Goal: Task Accomplishment & Management: Manage account settings

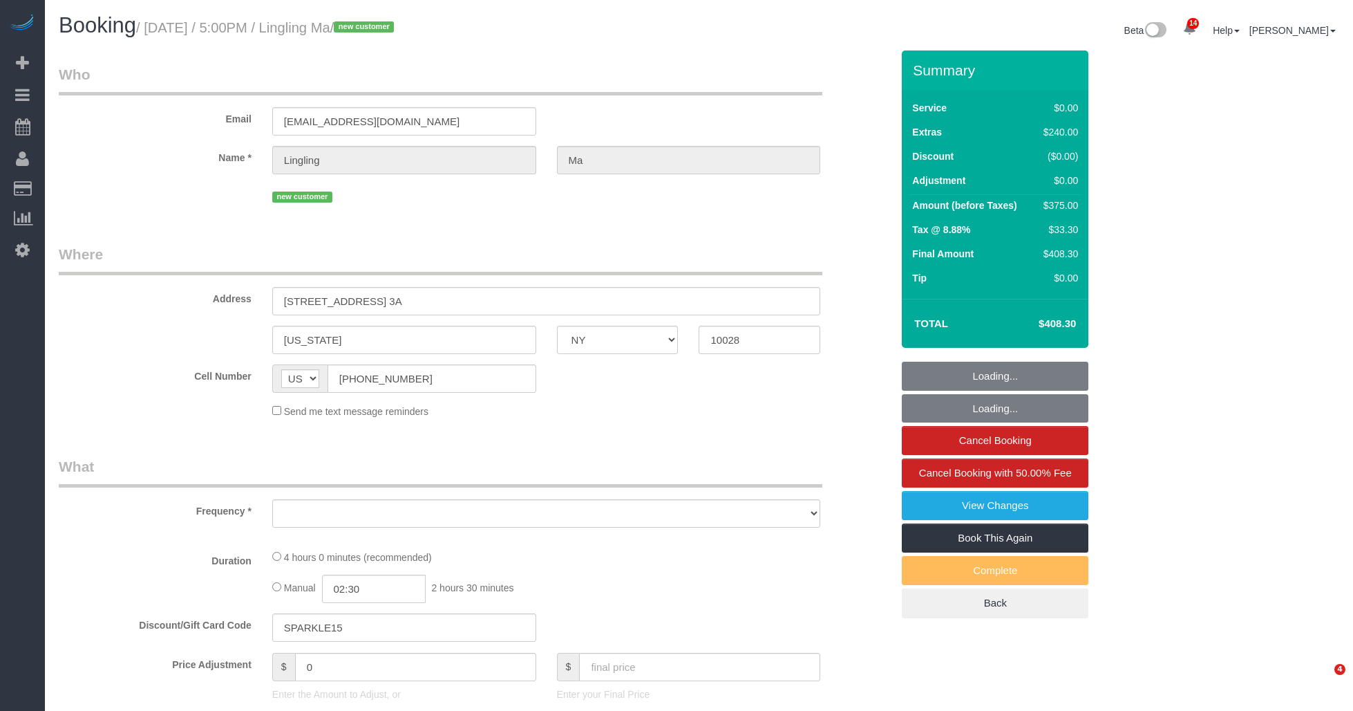
select select "NY"
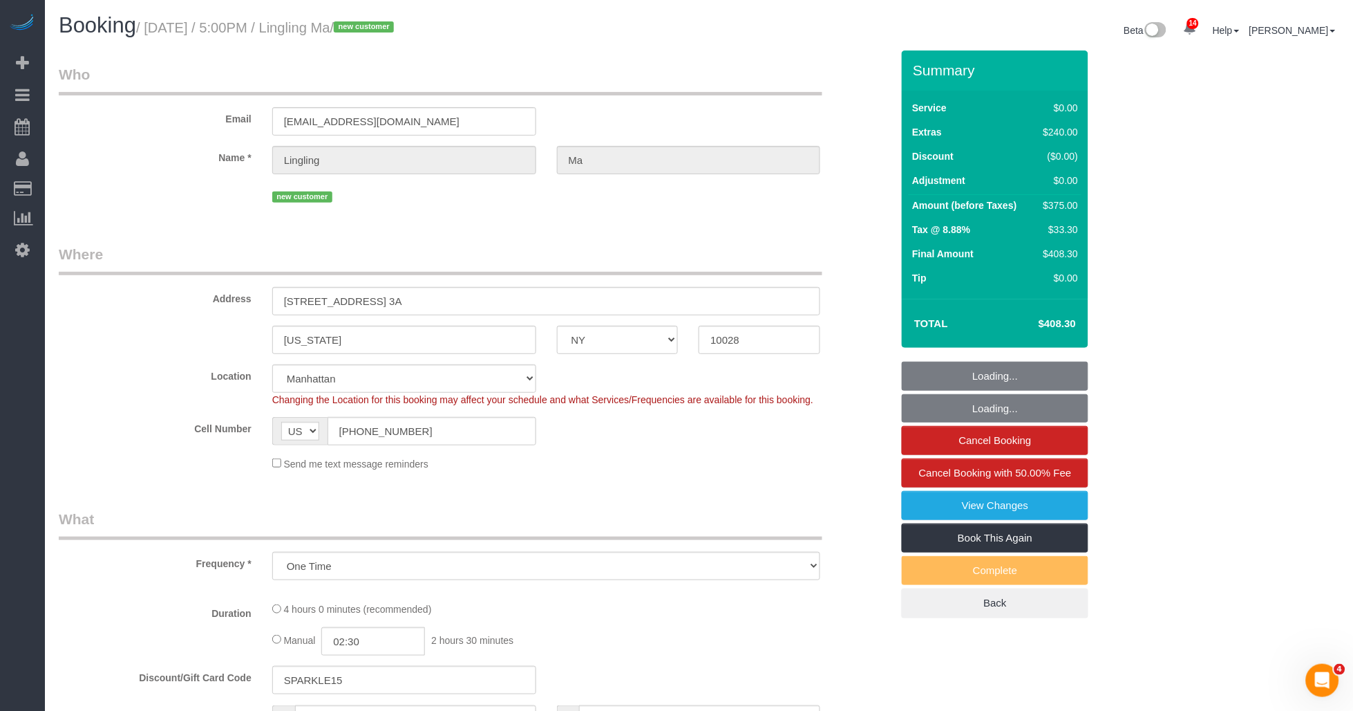
select select "object:760"
select select "string:stripe-pm_1S5ADb4VGloSiKo7POxdAiN1"
select select "number:89"
select select "number:90"
select select "number:15"
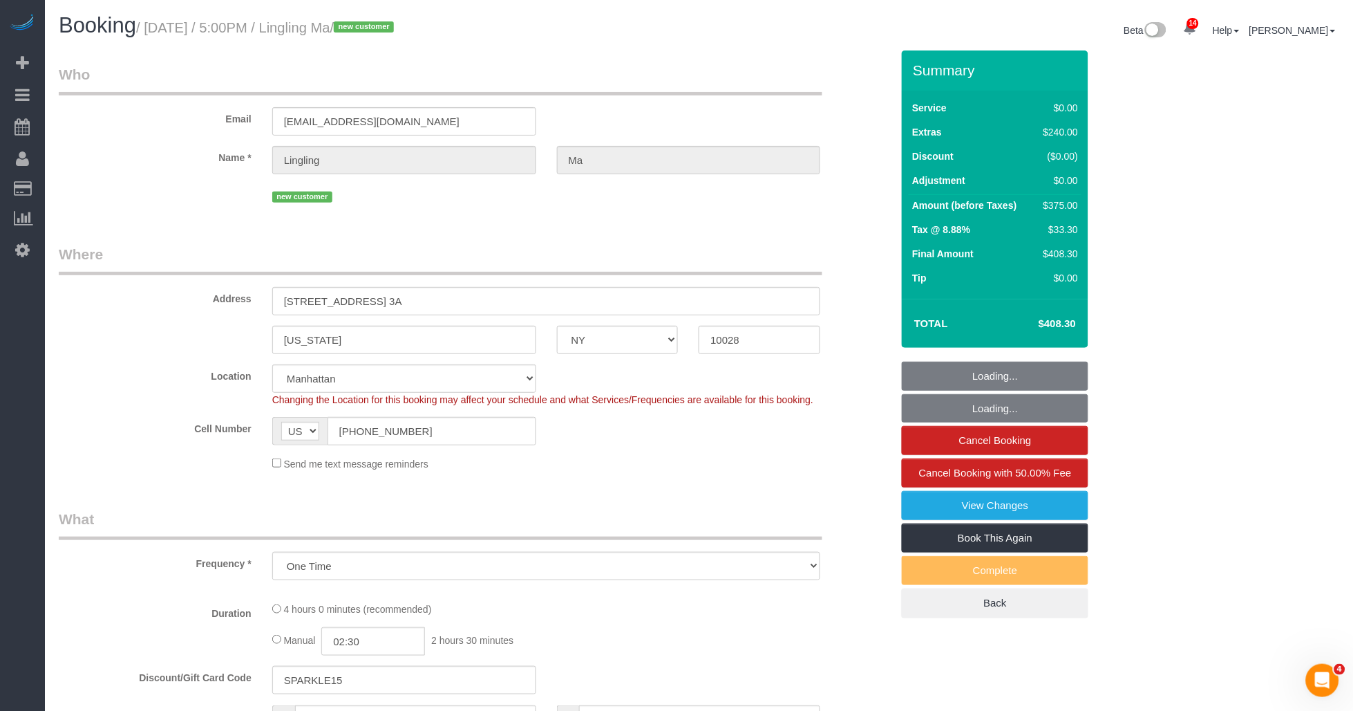
select select "number:6"
select select "spot1"
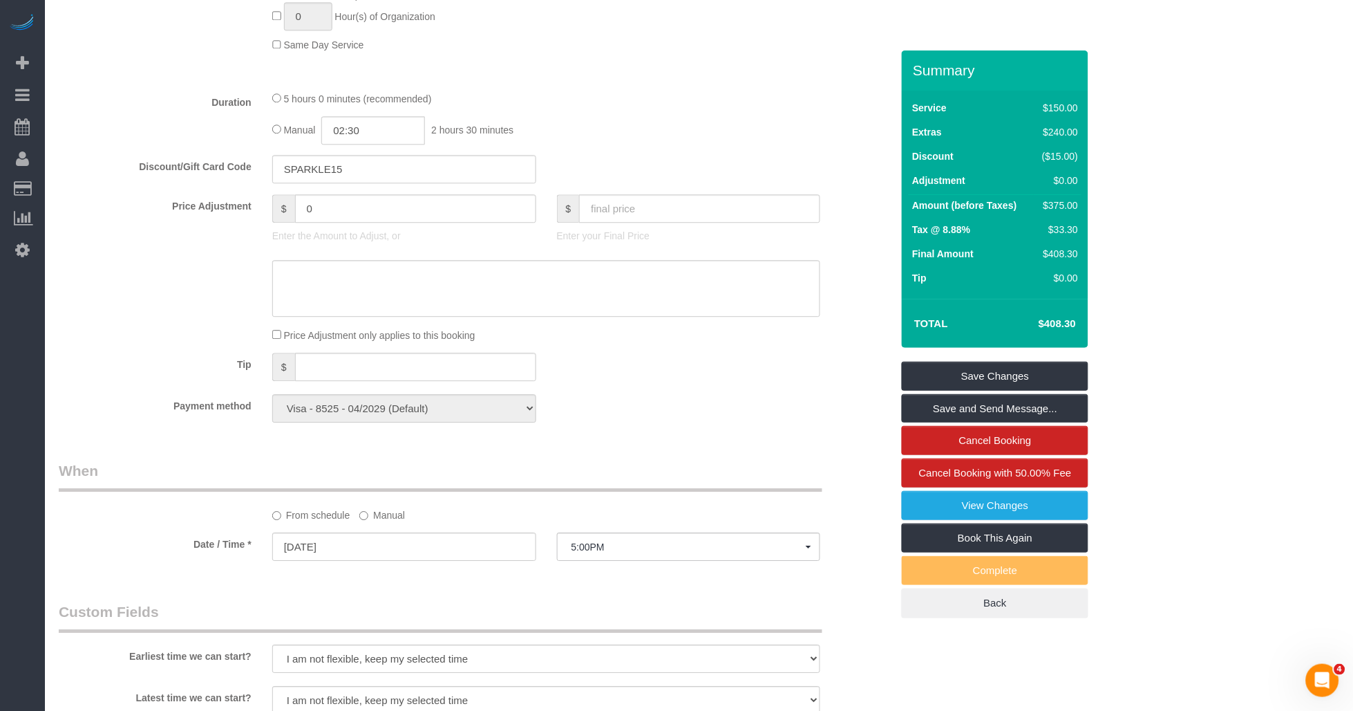
scroll to position [1228, 0]
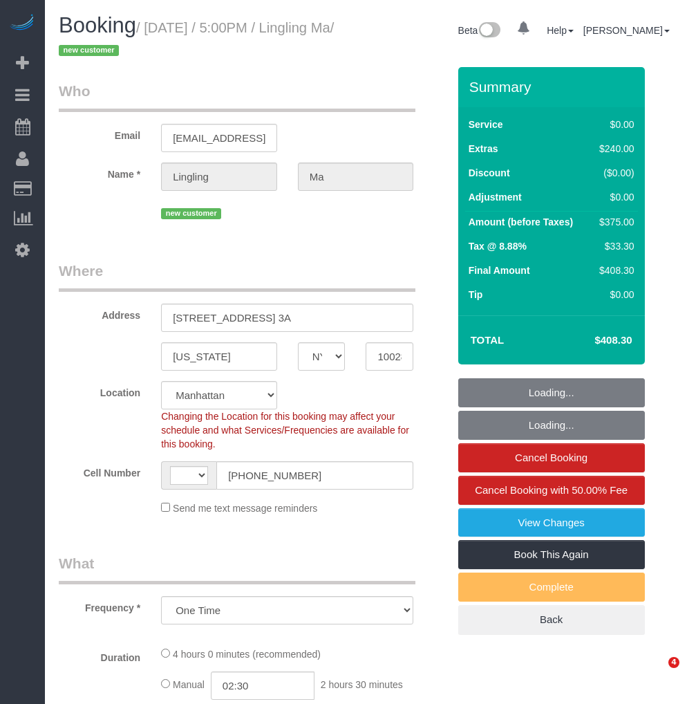
select select "NY"
select select "string:stripe-pm_1S5ADb4VGloSiKo7POxdAiN1"
select select "number:89"
select select "number:90"
select select "number:15"
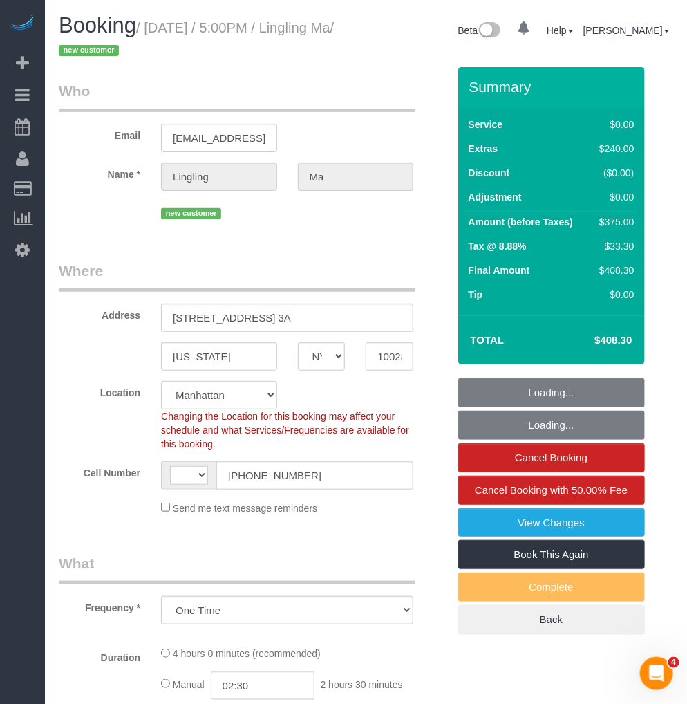
select select "number:6"
select select "object:905"
select select "string:[GEOGRAPHIC_DATA]"
select select "spot1"
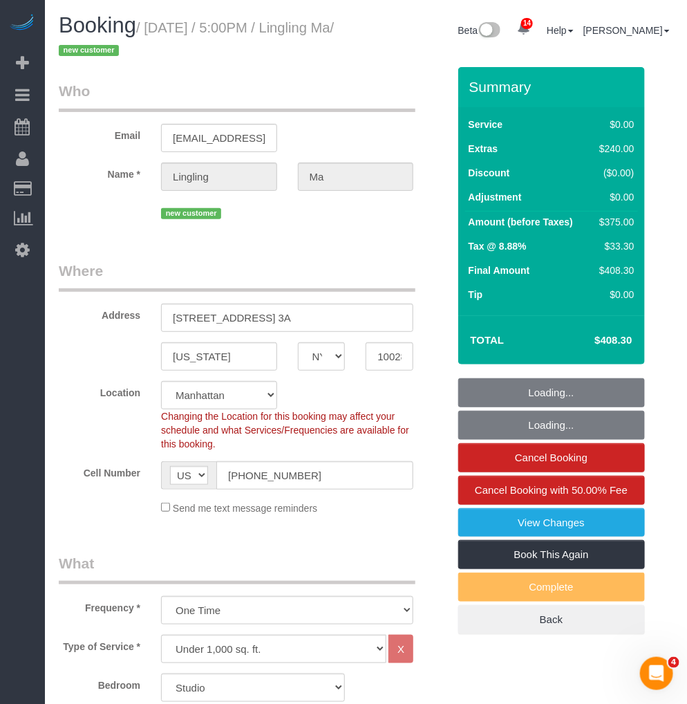
drag, startPoint x: 95, startPoint y: 48, endPoint x: 59, endPoint y: 48, distance: 35.3
click at [59, 48] on small "/ [DATE] / 5:00PM / Lingling Ma / new customer" at bounding box center [196, 39] width 275 height 39
copy small "Lingling Ma"
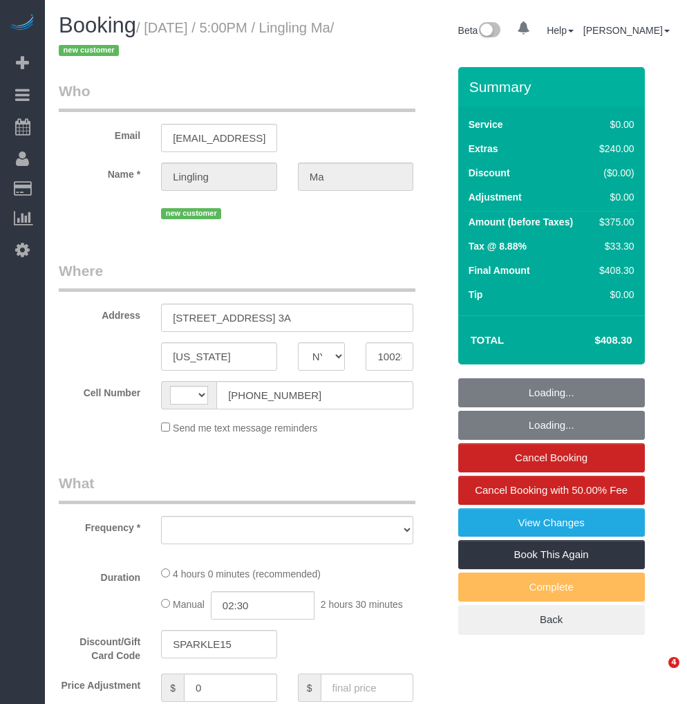
select select "NY"
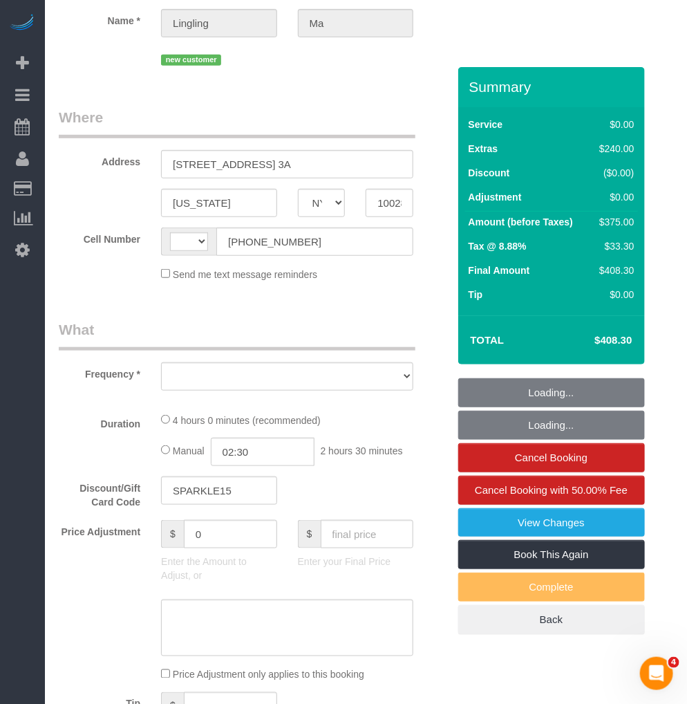
scroll to position [230, 0]
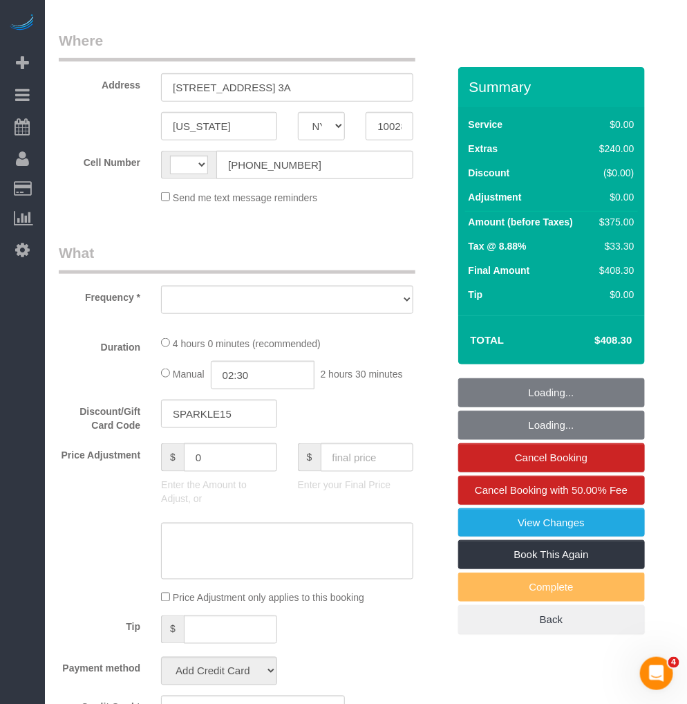
select select "number:89"
select select "number:90"
select select "number:15"
select select "number:6"
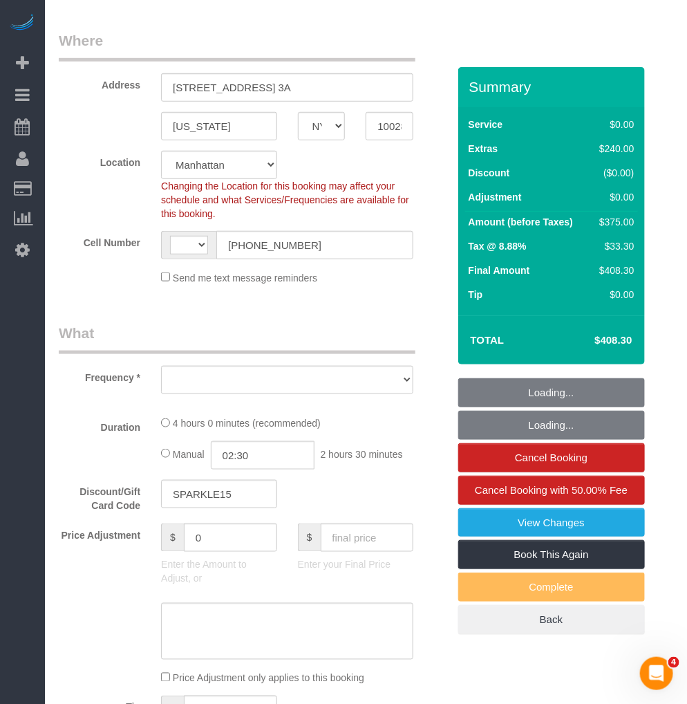
select select "string:stripe-pm_1S5ADb4VGloSiKo7POxdAiN1"
select select "string:US"
select select "object:901"
click at [244, 243] on input "[PHONE_NUMBER]" at bounding box center [314, 245] width 197 height 28
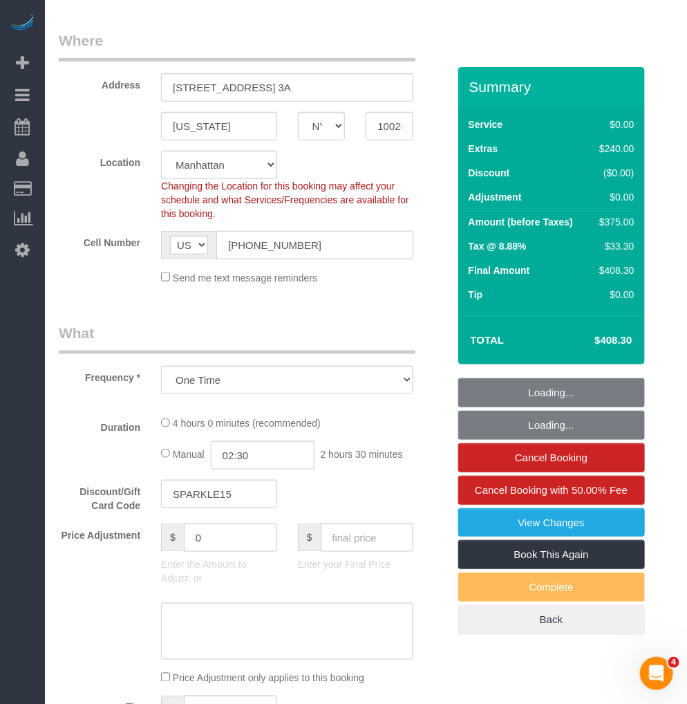
click at [244, 243] on input "[PHONE_NUMBER]" at bounding box center [314, 245] width 197 height 28
select select "spot1"
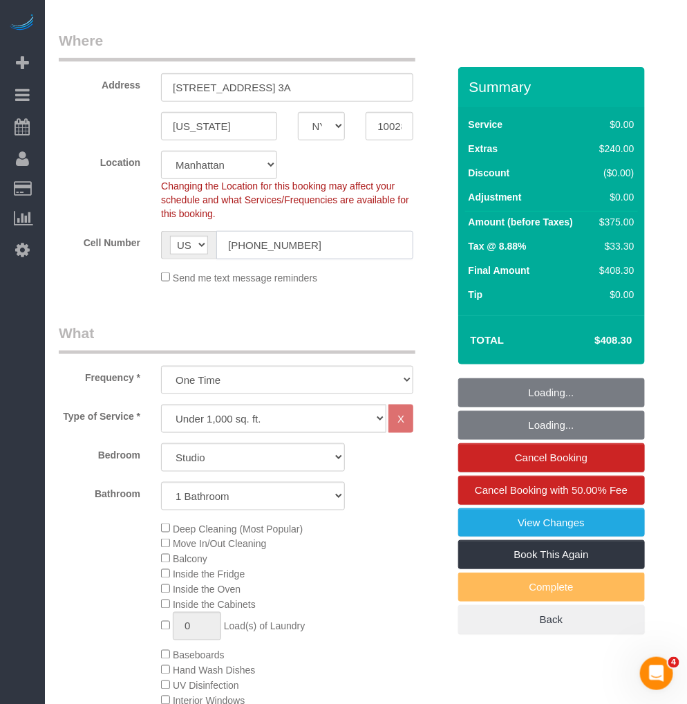
select select "object:1438"
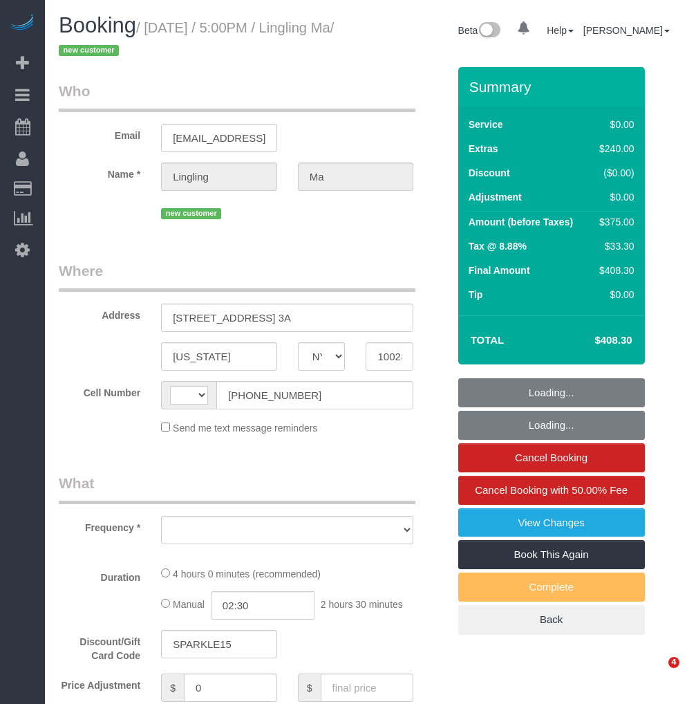
select select "NY"
select select "string:stripe-pm_1S5ADb4VGloSiKo7POxdAiN1"
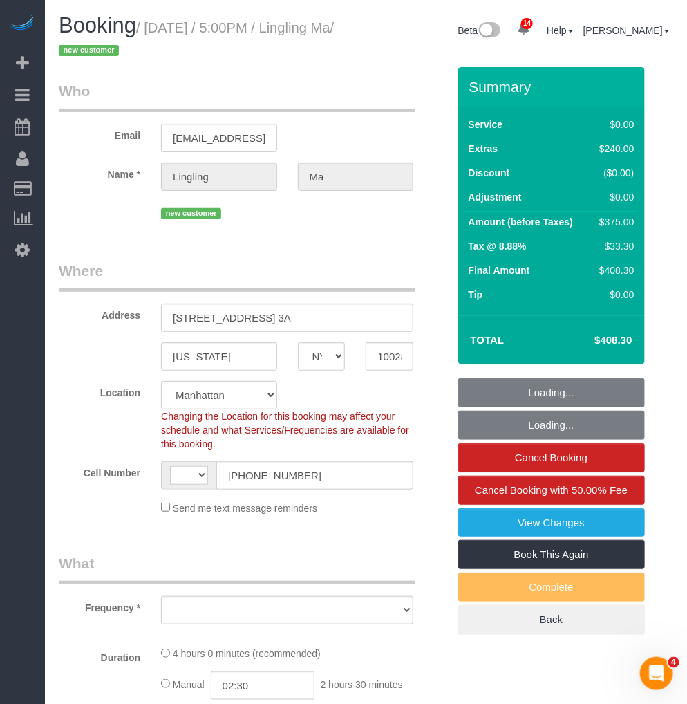
select select "number:89"
select select "number:90"
select select "number:15"
select select "number:6"
drag, startPoint x: 152, startPoint y: 24, endPoint x: 131, endPoint y: 46, distance: 30.3
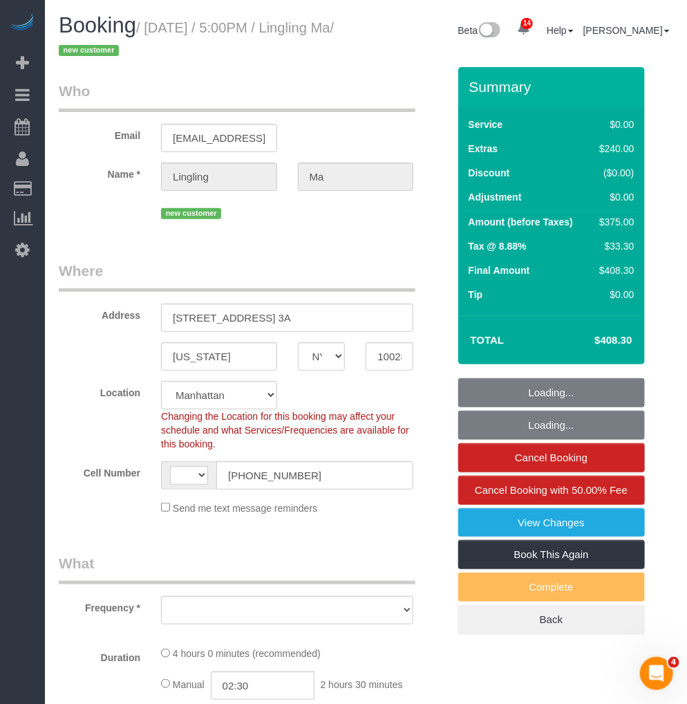
click at [131, 46] on small "/ [DATE] / 5:00PM / Lingling Ma / new customer" at bounding box center [196, 39] width 275 height 39
copy small "[DATE] / 5:00PM / Lingling Ma"
select select "string:[GEOGRAPHIC_DATA]"
select select "object:901"
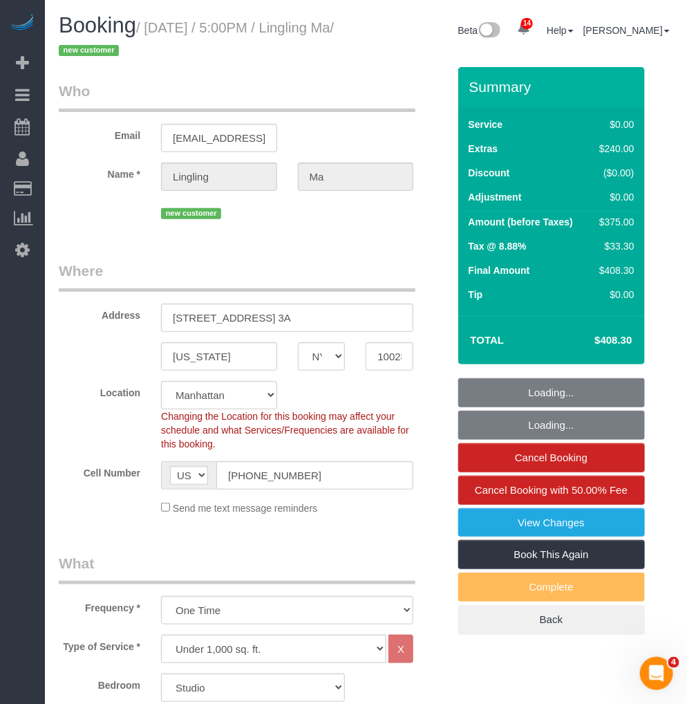
select select "spot1"
select select "object:1438"
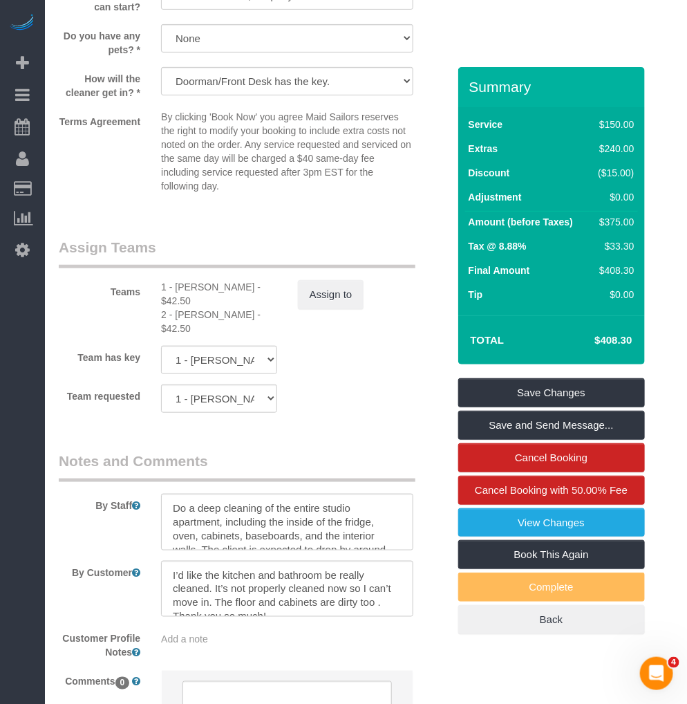
scroll to position [1536, 0]
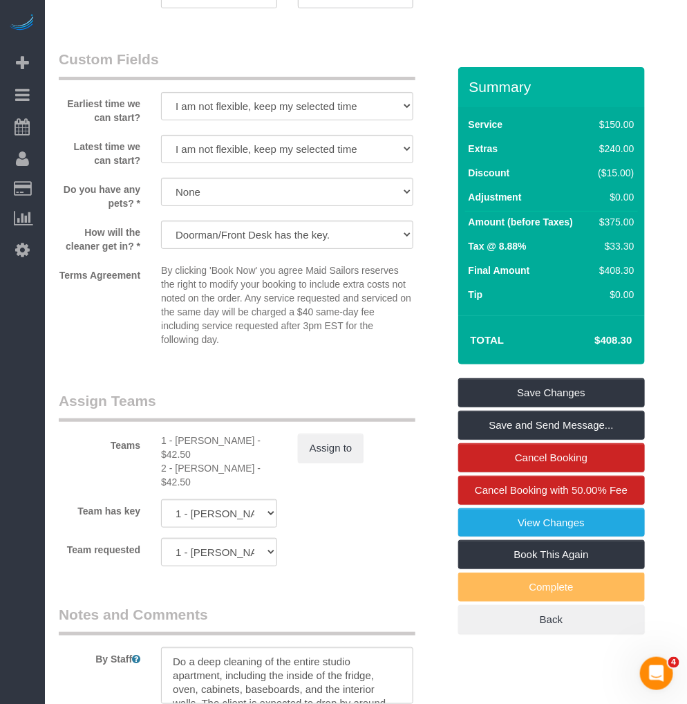
click at [182, 457] on div "1 - [PERSON_NAME] - $42.50" at bounding box center [219, 447] width 116 height 28
copy div "[PERSON_NAME]"
